Goal: Transaction & Acquisition: Purchase product/service

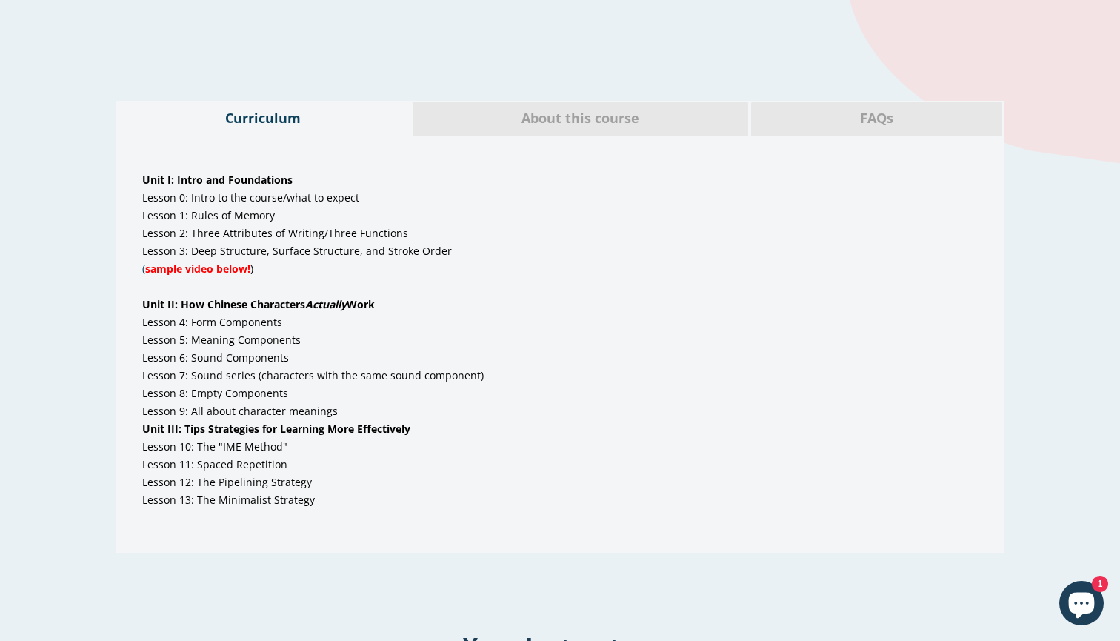
scroll to position [775, 0]
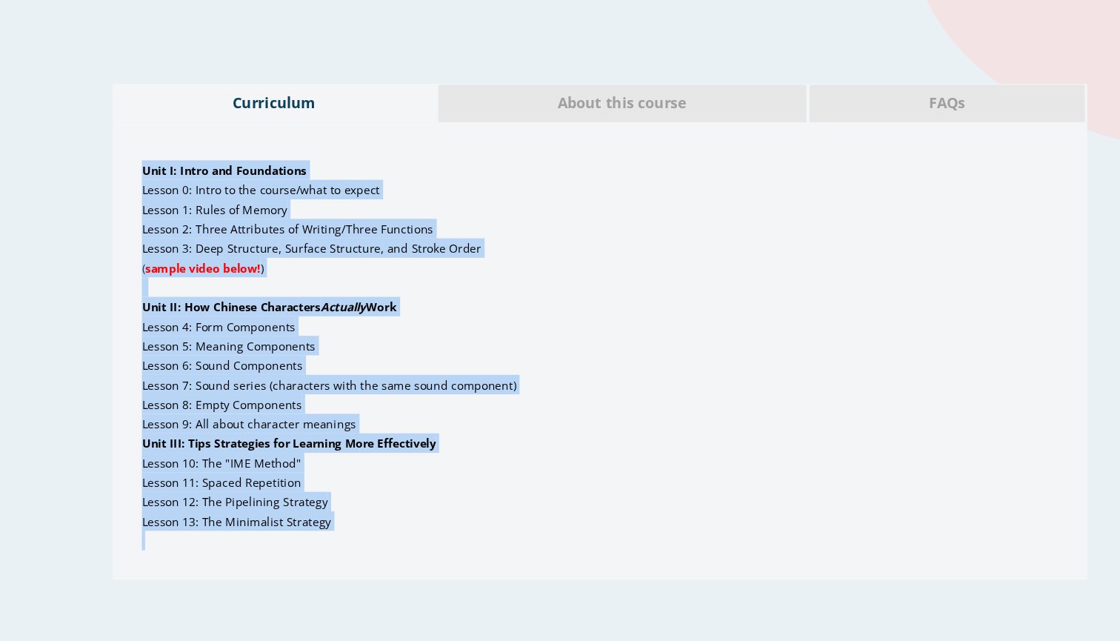
drag, startPoint x: 127, startPoint y: 150, endPoint x: 348, endPoint y: 484, distance: 399.7
click at [348, 484] on div "Unit I: Intro and Foundations Lesson 0: Intro to the course/what to expect Less…" at bounding box center [560, 380] width 889 height 409
copy div "Unit I: Intro and Foundations Lesson 0: Intro to the course/what to expect Less…"
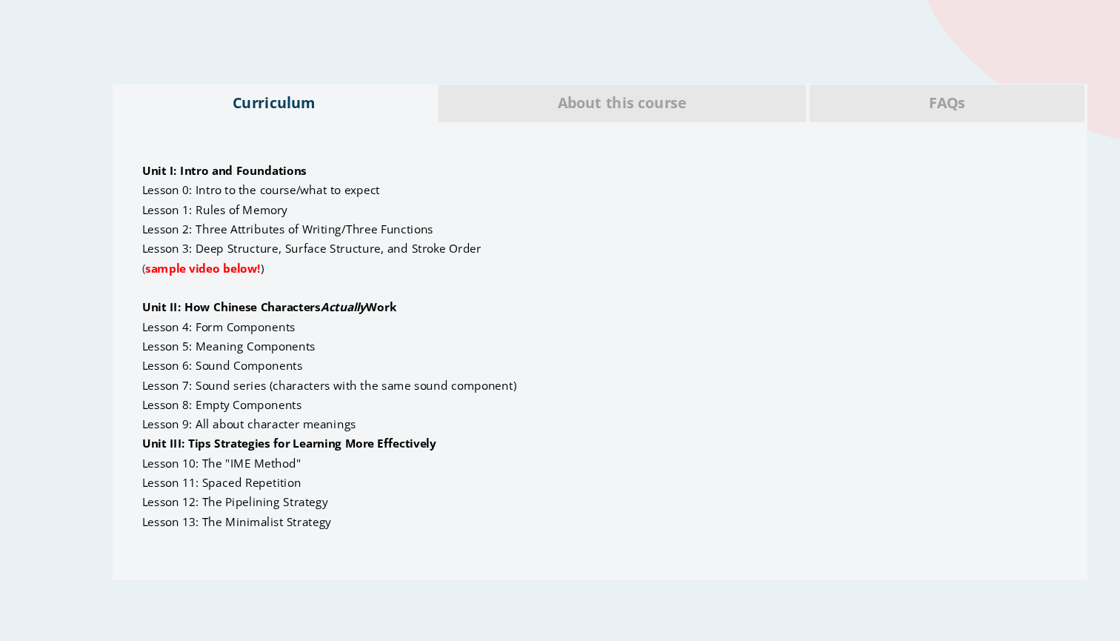
click at [572, 141] on span "About this course" at bounding box center [580, 150] width 313 height 19
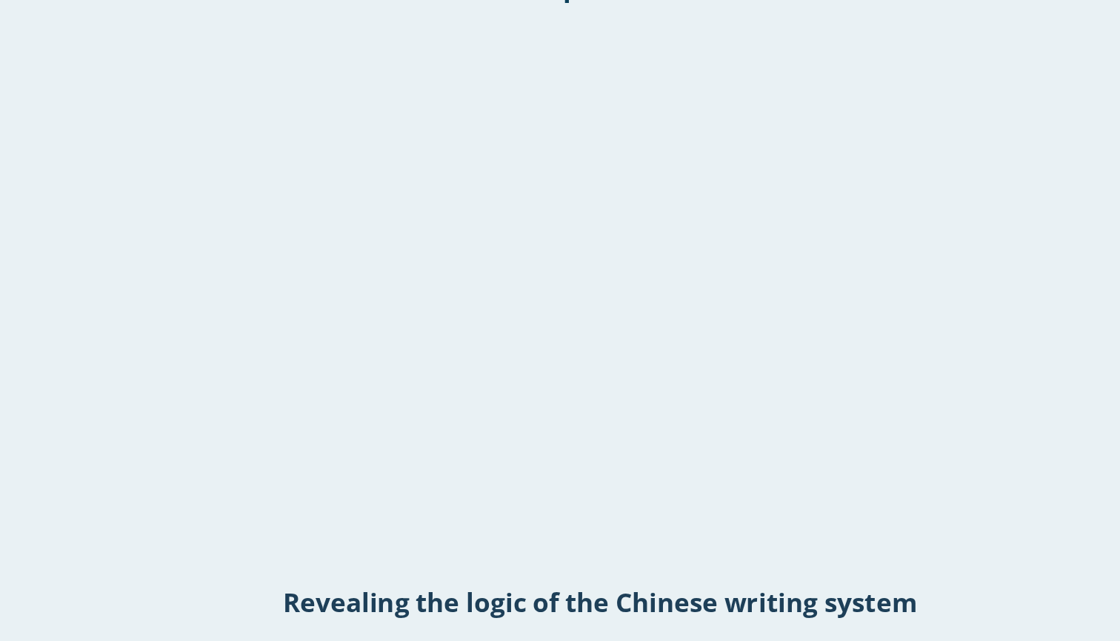
scroll to position [1862, 0]
click at [1009, 159] on div "Show/Hide Element Based on Specific URL Tag Welcome from Glossika! Check out ou…" at bounding box center [560, 183] width 1120 height 3983
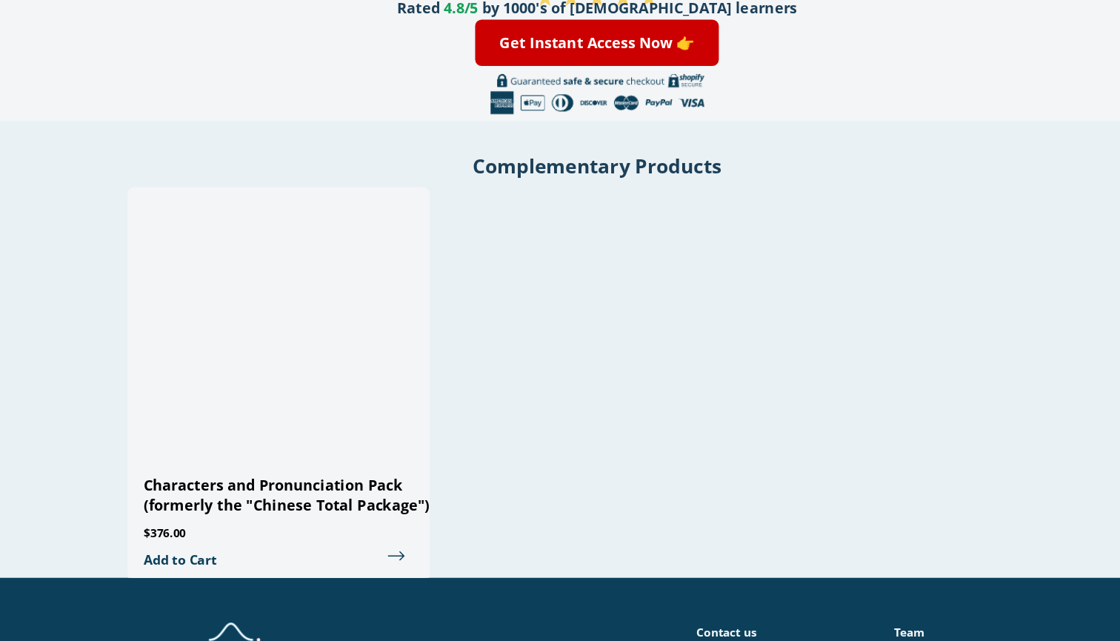
scroll to position [3278, 0]
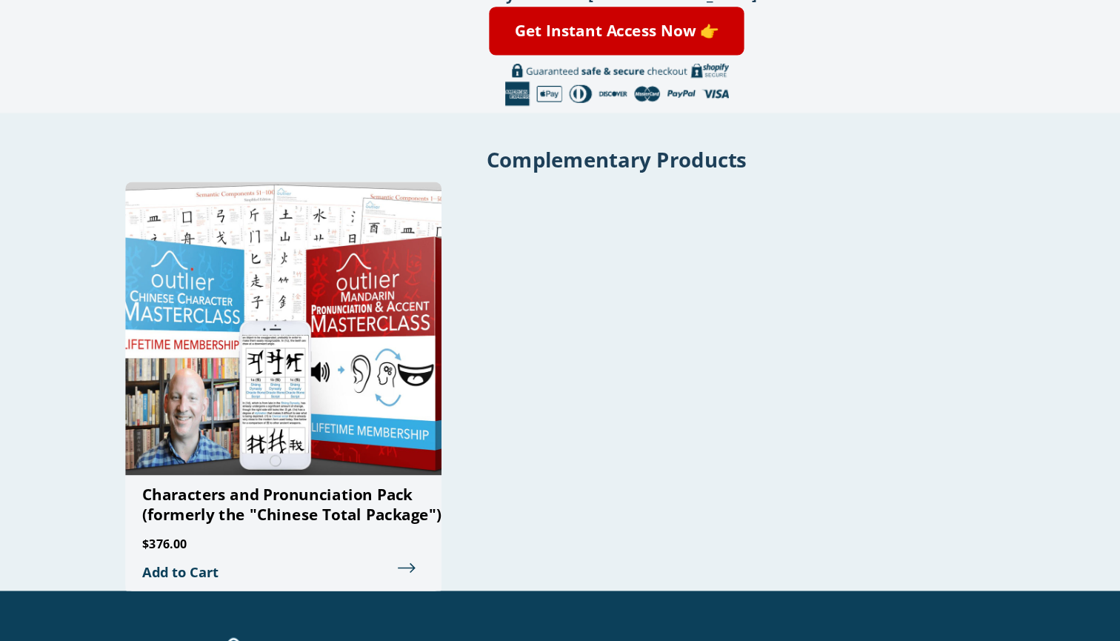
click at [193, 504] on span "Characters and Pronunciation Pack (formerly the "Chinese Total Package")" at bounding box center [277, 522] width 261 height 36
click at [195, 504] on span "Characters and Pronunciation Pack (formerly the "Chinese Total Package")" at bounding box center [277, 522] width 261 height 36
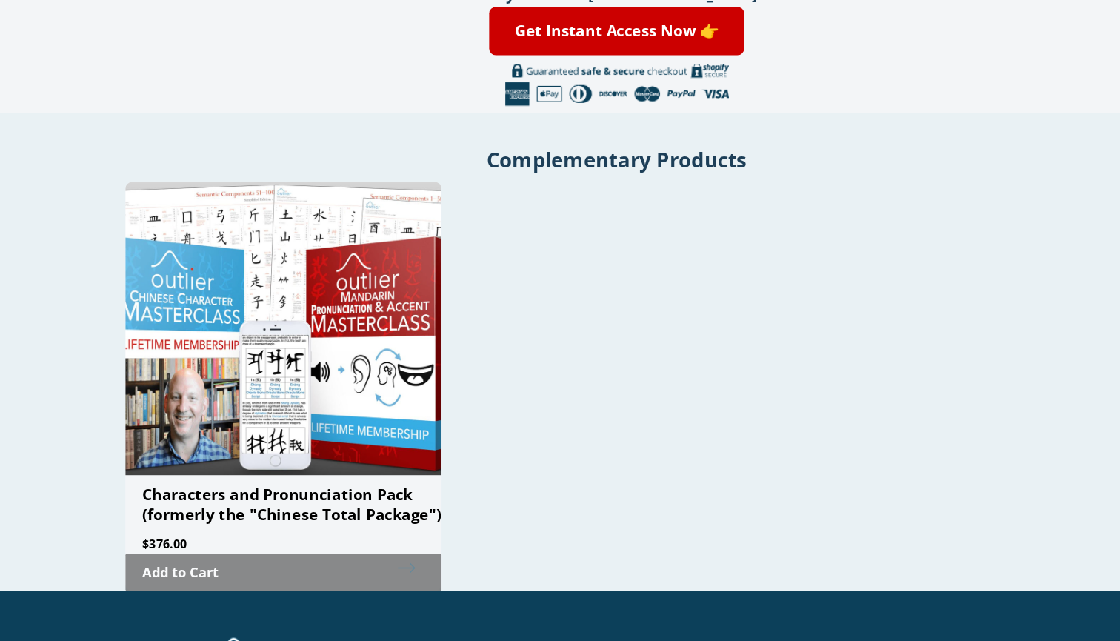
scroll to position [3299, 0]
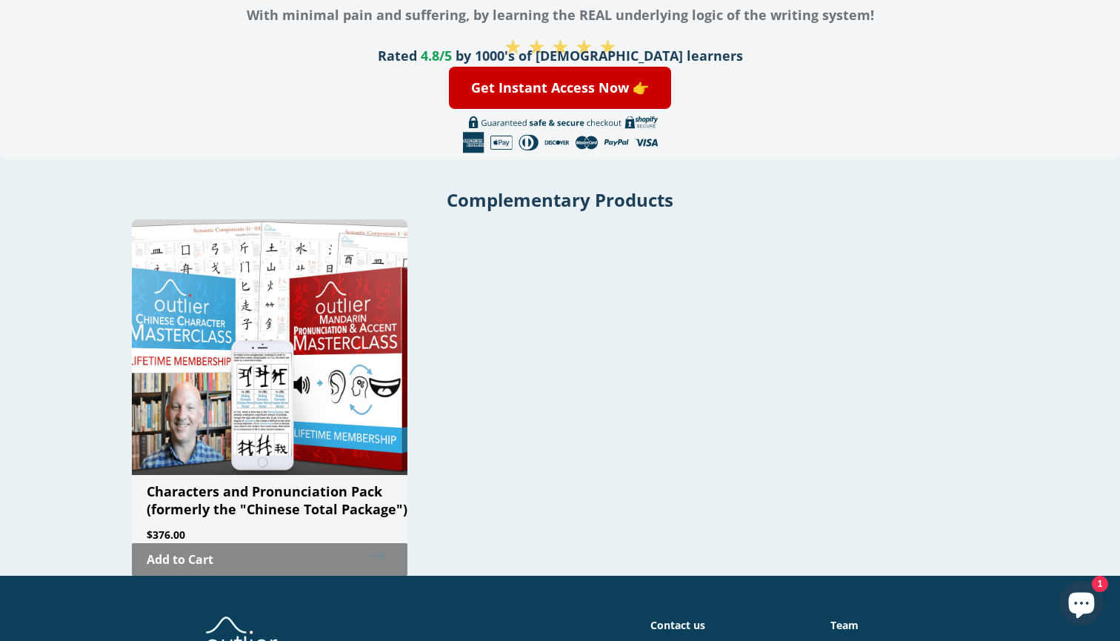
click at [330, 543] on link "Add to Cart" at bounding box center [269, 559] width 275 height 33
